Goal: Information Seeking & Learning: Learn about a topic

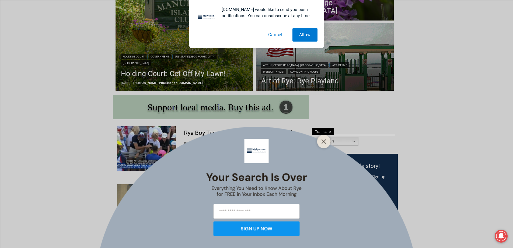
scroll to position [234, 0]
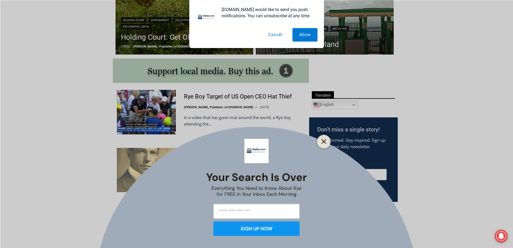
click at [326, 142] on button "Close" at bounding box center [324, 141] width 8 height 8
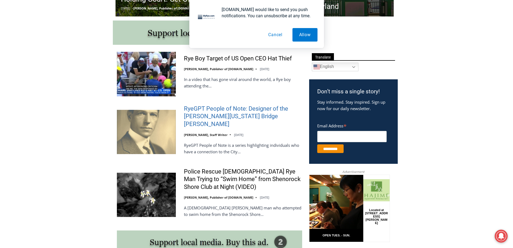
scroll to position [288, 0]
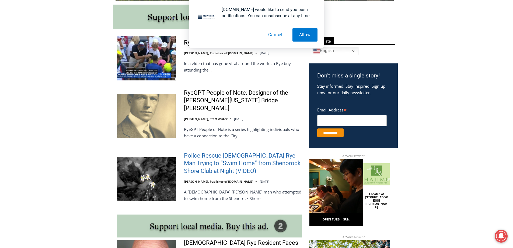
click at [251, 152] on link "Police Rescue [DEMOGRAPHIC_DATA] Rye Man Trying to “Swim Home” from Shenorock S…" at bounding box center [243, 163] width 118 height 23
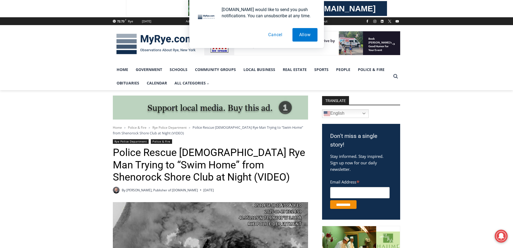
scroll to position [108, 0]
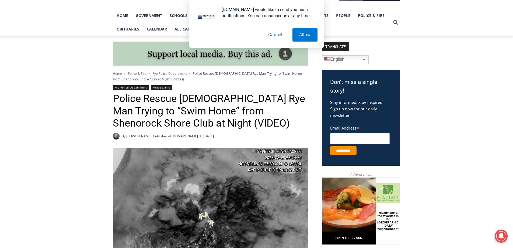
click at [273, 32] on button "Cancel" at bounding box center [276, 34] width 28 height 13
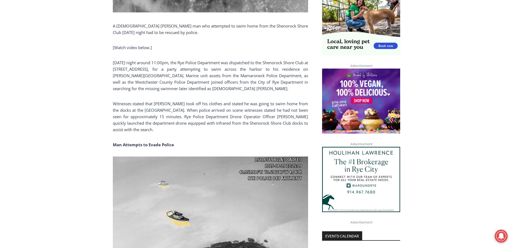
scroll to position [458, 0]
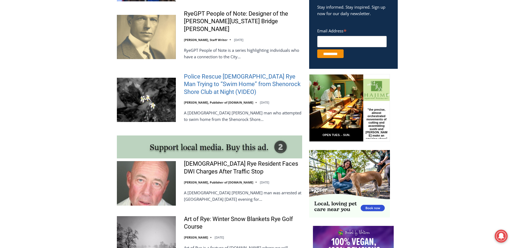
scroll to position [368, 0]
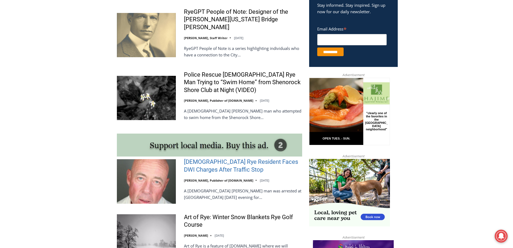
click at [233, 158] on link "[DEMOGRAPHIC_DATA] Rye Resident Faces DWI Charges After Traffic Stop" at bounding box center [243, 165] width 118 height 15
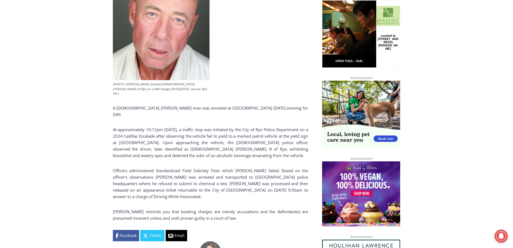
scroll to position [286, 0]
